Goal: Register for event/course

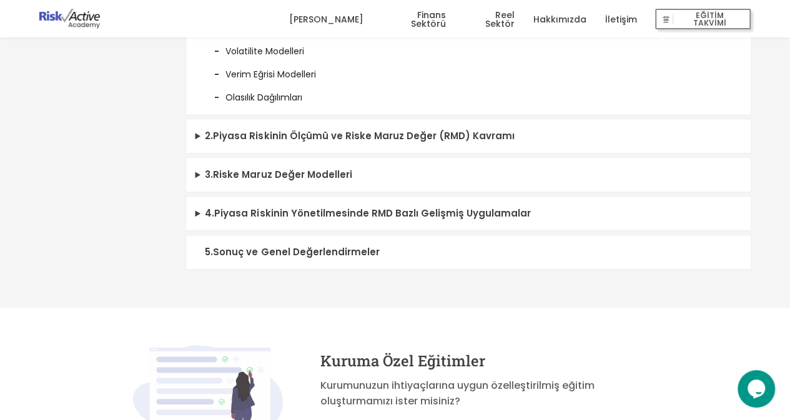
scroll to position [485, 0]
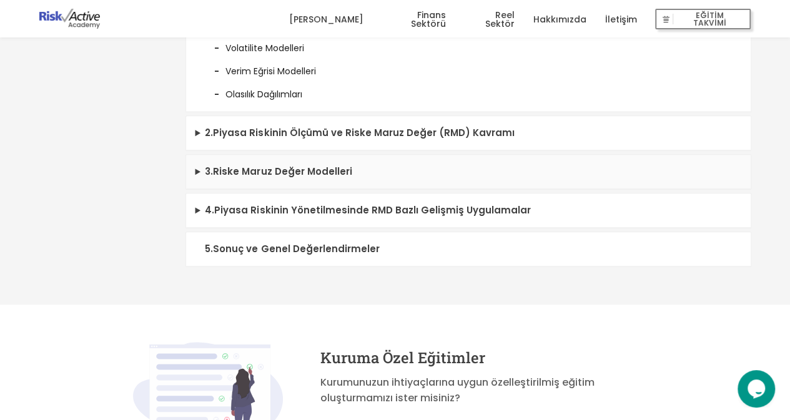
click at [351, 189] on summary "3 . Riske Maruz Değer Modelleri" at bounding box center [468, 172] width 565 height 34
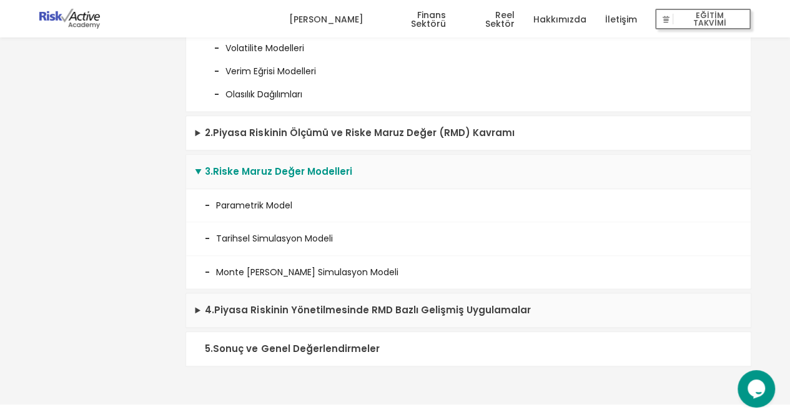
click at [332, 319] on summary "4 . Piyasa Riskinin Yönetilmesinde RMD Bazlı Gelişmiş Uygulamalar" at bounding box center [468, 311] width 565 height 34
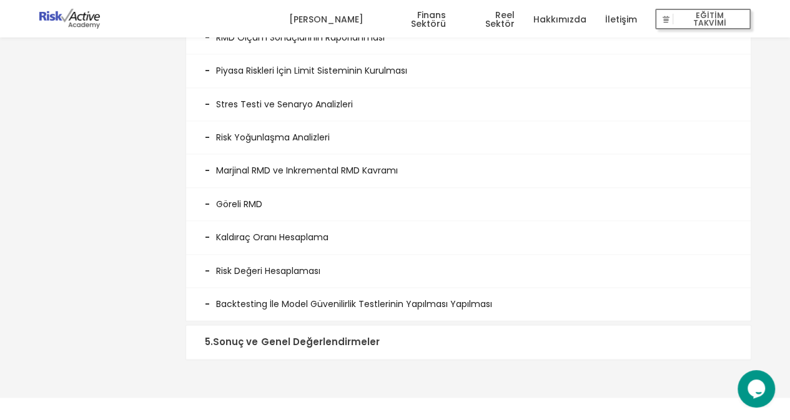
scroll to position [793, 0]
click at [327, 344] on summary "5 . Sonuç ve Genel Değerlendirmeler" at bounding box center [468, 341] width 565 height 34
click at [315, 345] on summary "5 . Sonuç ve Genel Değerlendirmeler" at bounding box center [468, 341] width 565 height 34
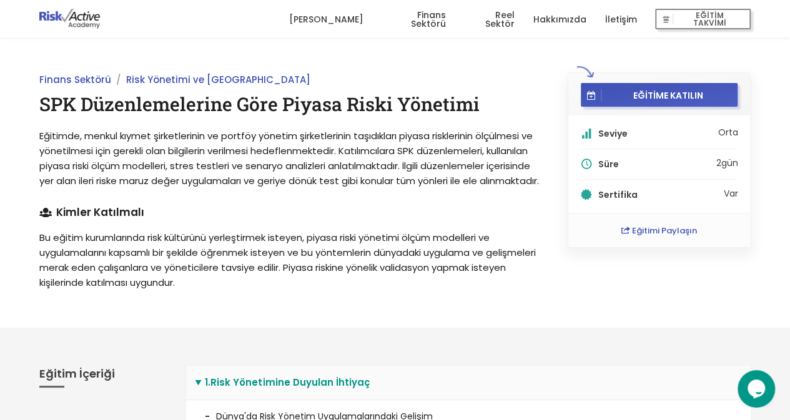
scroll to position [0, 0]
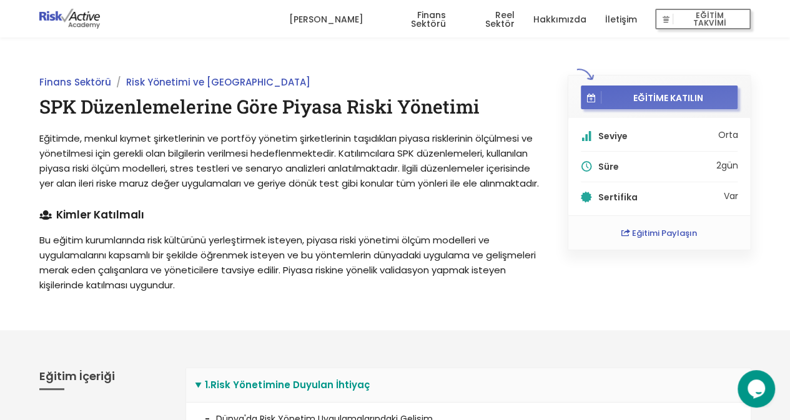
click at [658, 99] on span "EĞİTİME KATILIN" at bounding box center [668, 97] width 132 height 11
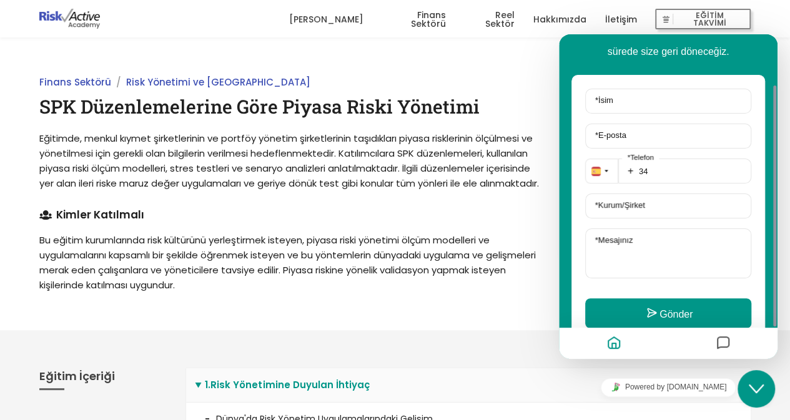
scroll to position [111, 0]
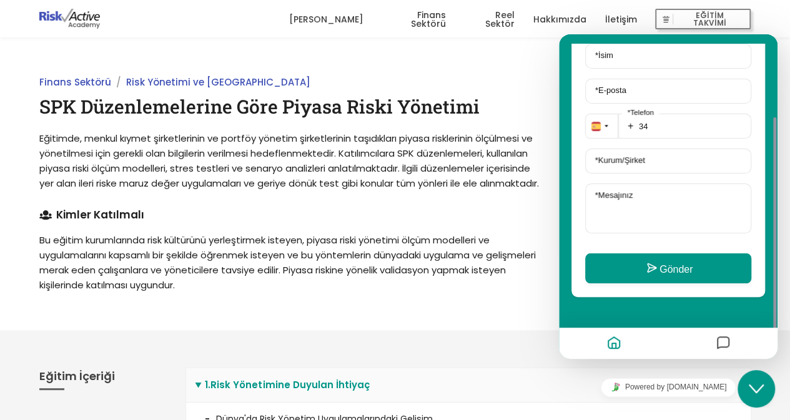
click at [432, 284] on p "Bu eğitim kurumlarında risk kültürünü yerleştirmek isteyen, piyasa riski yöneti…" at bounding box center [289, 263] width 500 height 60
click at [330, 274] on p "Bu eğitim kurumlarında risk kültürünü yerleştirmek isteyen, piyasa riski yöneti…" at bounding box center [289, 263] width 500 height 60
click at [617, 347] on icon "Home" at bounding box center [614, 344] width 15 height 24
click at [477, 137] on span "Eğitimde, menkul kıymet şirketlerinin ve portföy yönetim şirketlerinin taşıdıkl…" at bounding box center [289, 161] width 500 height 58
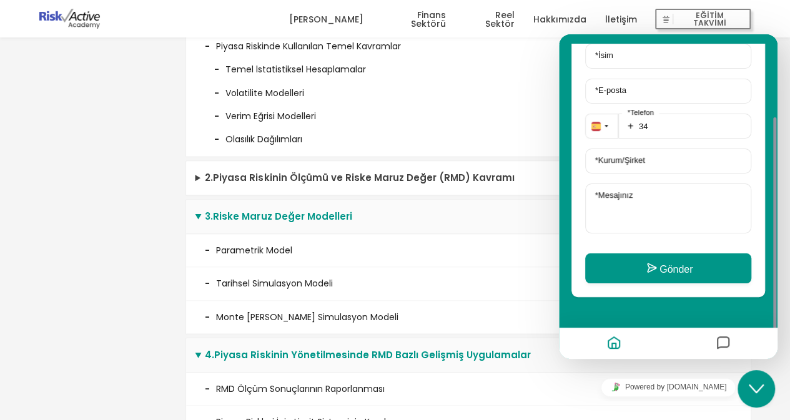
scroll to position [442, 0]
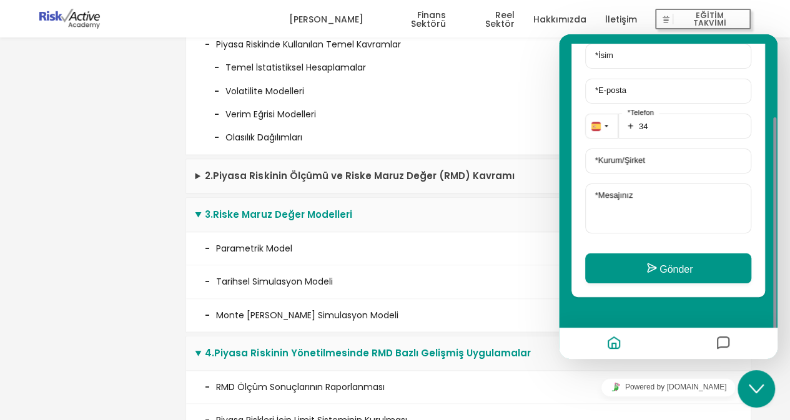
click at [456, 193] on summary "2 . Piyasa Riskinin Ölçümü ve Riske Maruz Değer (RMD) Kavramı" at bounding box center [468, 176] width 565 height 34
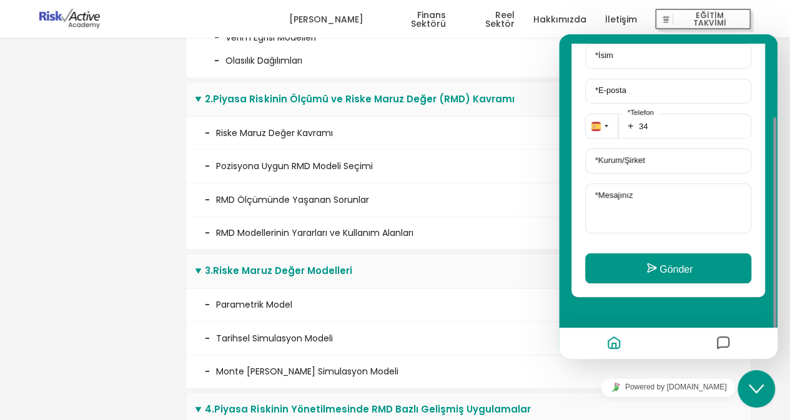
scroll to position [522, 0]
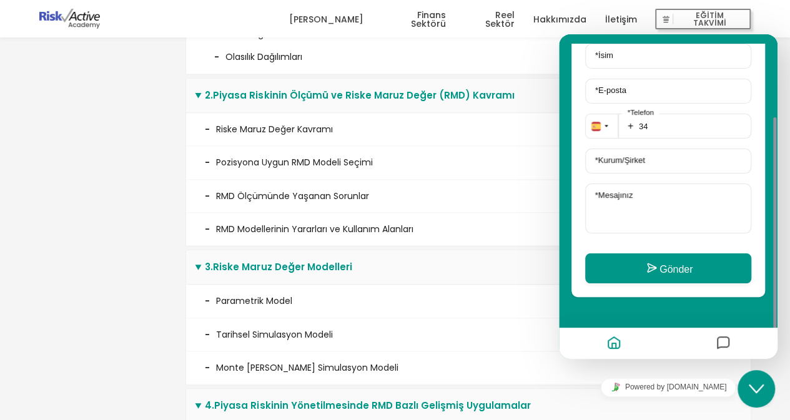
click at [345, 20] on link "[PERSON_NAME]" at bounding box center [326, 19] width 74 height 37
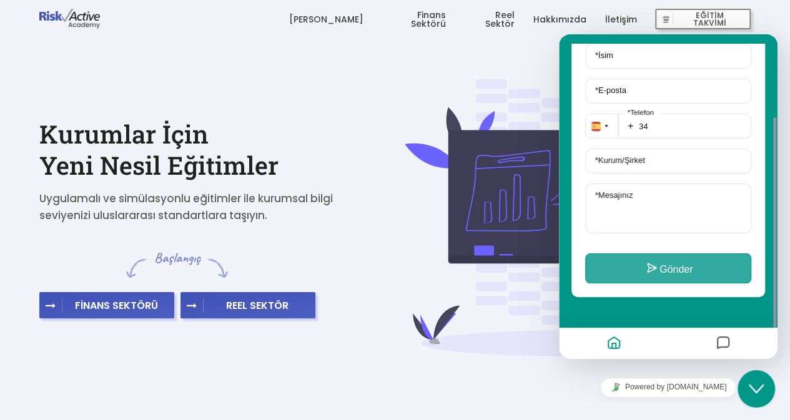
click at [687, 271] on button "Gönder" at bounding box center [668, 269] width 166 height 30
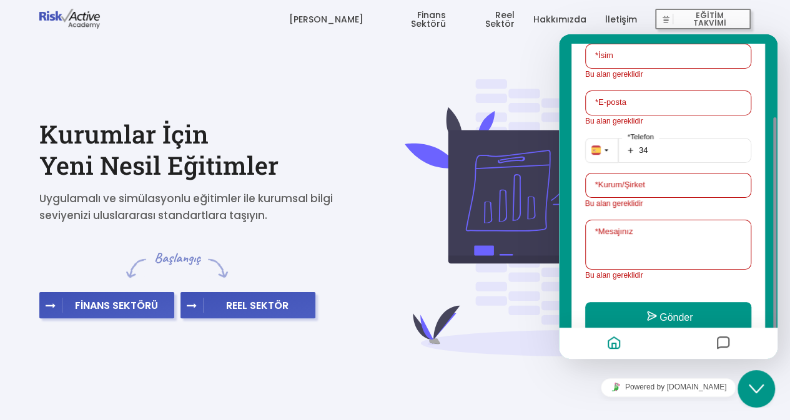
click at [721, 342] on icon "Messages" at bounding box center [723, 344] width 15 height 24
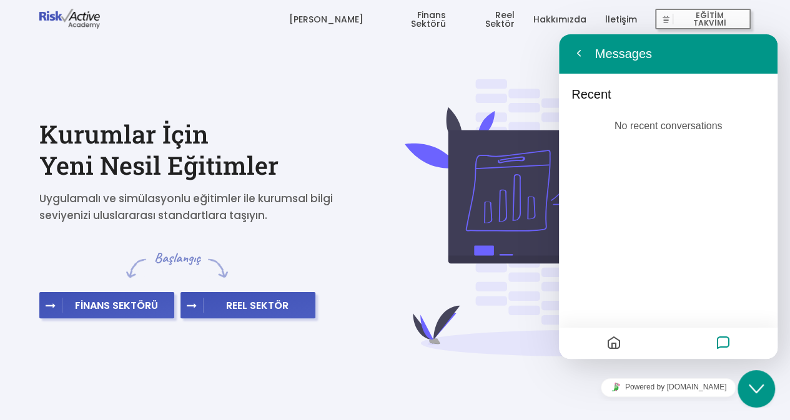
click at [467, 151] on img at bounding box center [578, 217] width 347 height 277
click at [732, 17] on span "EĞİTİM TAKVİMİ" at bounding box center [709, 19] width 72 height 17
